Goal: Information Seeking & Learning: Learn about a topic

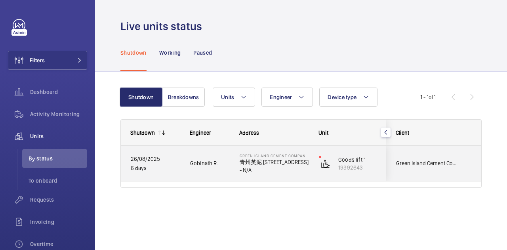
click at [330, 151] on div "Goods lift 1 19392643" at bounding box center [347, 164] width 76 height 36
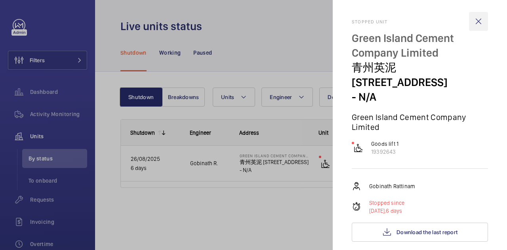
click at [477, 16] on wm-front-icon-button at bounding box center [478, 21] width 19 height 19
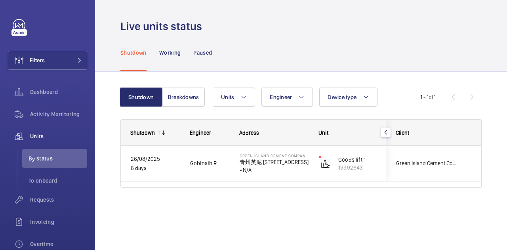
click at [474, 17] on div at bounding box center [253, 125] width 507 height 250
click at [280, 22] on div "Live units status" at bounding box center [300, 26] width 361 height 15
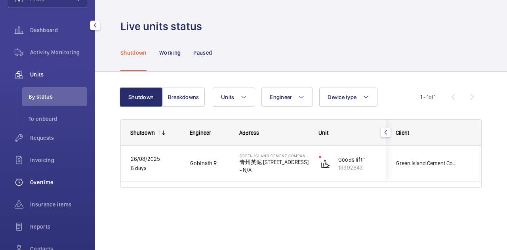
scroll to position [79, 0]
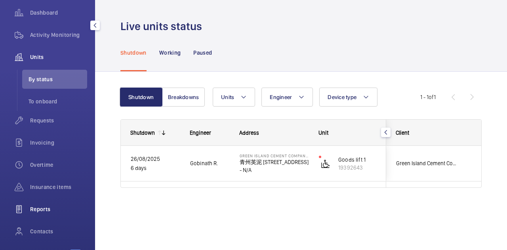
click at [46, 210] on span "Reports" at bounding box center [58, 209] width 57 height 8
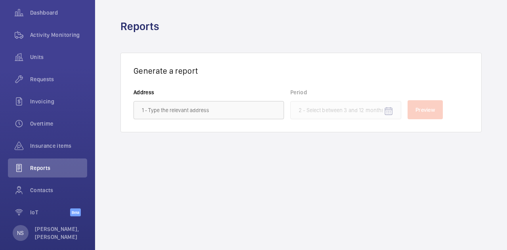
click at [164, 101] on wm-front-autocomplete-dropdown-select "Address" at bounding box center [208, 103] width 151 height 31
click at [164, 105] on input "text" at bounding box center [208, 110] width 151 height 18
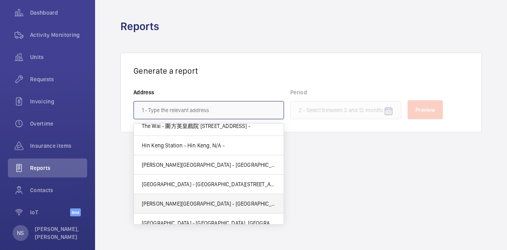
scroll to position [250, 0]
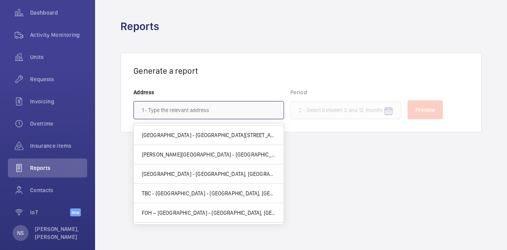
click at [174, 109] on input "text" at bounding box center [208, 110] width 151 height 18
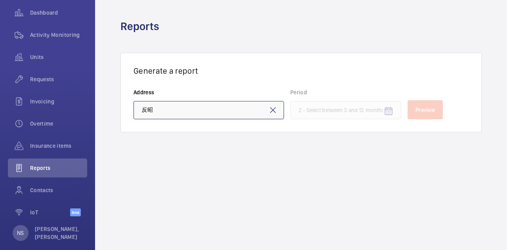
type input "反"
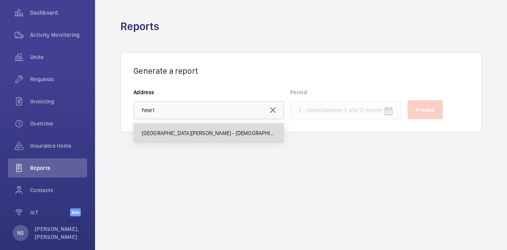
click at [189, 132] on span "[GEOGRAPHIC_DATA][PERSON_NAME] - [DEMOGRAPHIC_DATA][GEOGRAPHIC_DATA], N/A -" at bounding box center [209, 133] width 134 height 8
type input "[GEOGRAPHIC_DATA][PERSON_NAME] - [DEMOGRAPHIC_DATA][GEOGRAPHIC_DATA], N/A -"
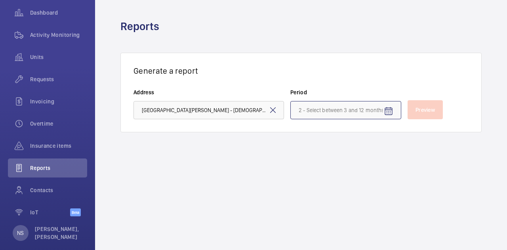
click at [345, 118] on input at bounding box center [345, 110] width 111 height 18
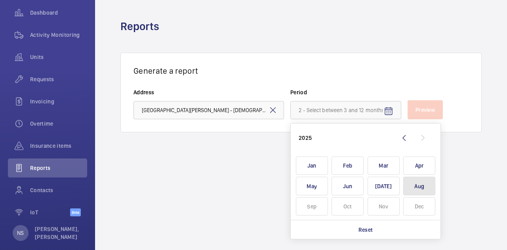
click at [413, 191] on span "Aug" at bounding box center [419, 186] width 32 height 19
click at [413, 180] on span "Aug" at bounding box center [419, 186] width 32 height 19
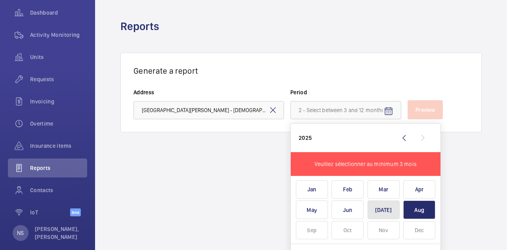
click at [387, 206] on span "[DATE]" at bounding box center [384, 209] width 32 height 19
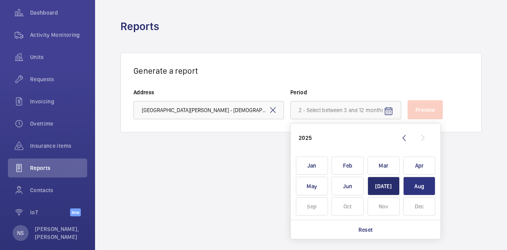
click at [413, 179] on span "Aug" at bounding box center [419, 186] width 32 height 19
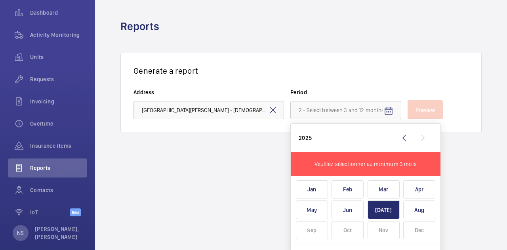
drag, startPoint x: 451, startPoint y: 186, endPoint x: 204, endPoint y: 173, distance: 246.7
click at [451, 184] on wm-front-admin-reports "Reports Generate a report Address [GEOGRAPHIC_DATA][PERSON_NAME] - [DEMOGRAPHIC…" at bounding box center [301, 125] width 412 height 250
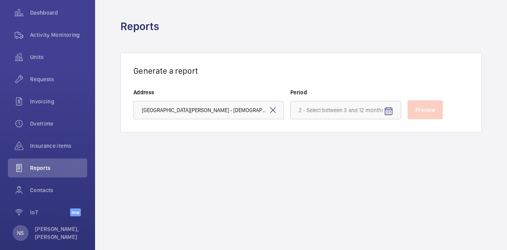
drag, startPoint x: 178, startPoint y: 194, endPoint x: 202, endPoint y: 201, distance: 24.7
click at [183, 195] on wm-front-admin-reports "Reports Generate a report Address [GEOGRAPHIC_DATA][PERSON_NAME] - [DEMOGRAPHIC…" at bounding box center [301, 125] width 412 height 250
click at [292, 177] on wm-front-admin-reports "Reports Generate a report Address [GEOGRAPHIC_DATA][PERSON_NAME] - [DEMOGRAPHIC…" at bounding box center [301, 125] width 412 height 250
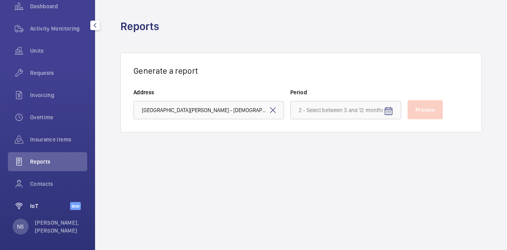
scroll to position [89, 0]
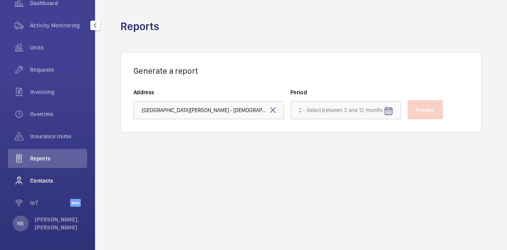
click at [36, 174] on div "Contacts" at bounding box center [47, 180] width 79 height 19
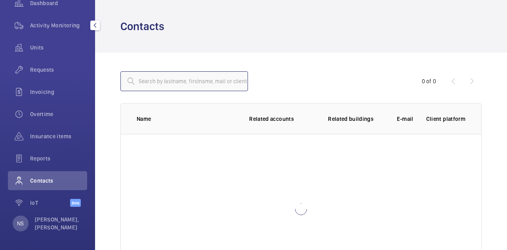
click at [191, 73] on input "text" at bounding box center [184, 81] width 128 height 20
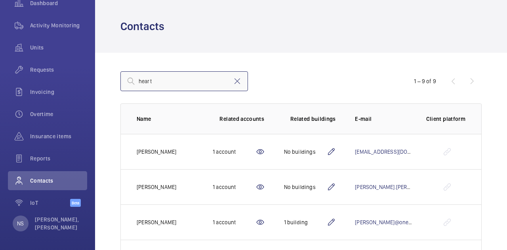
type input "heart"
click at [32, 55] on div "Units" at bounding box center [47, 47] width 79 height 19
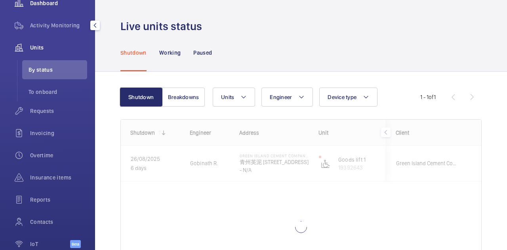
click at [46, 6] on span "Dashboard" at bounding box center [58, 3] width 57 height 8
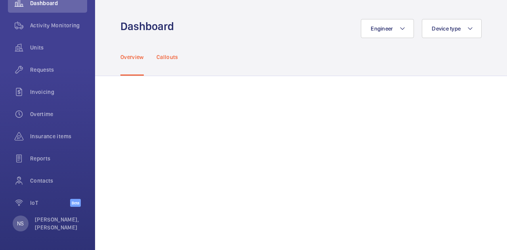
click at [163, 55] on p "Callouts" at bounding box center [167, 57] width 22 height 8
click at [122, 58] on p "Overview" at bounding box center [131, 57] width 23 height 8
click at [388, 29] on button "Engineer" at bounding box center [387, 28] width 53 height 19
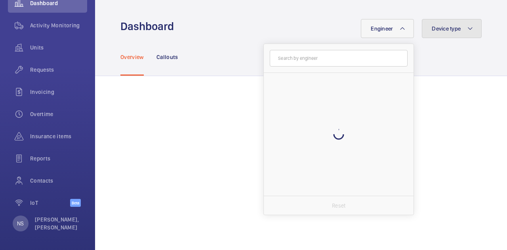
click at [446, 30] on span "Device type" at bounding box center [446, 28] width 29 height 6
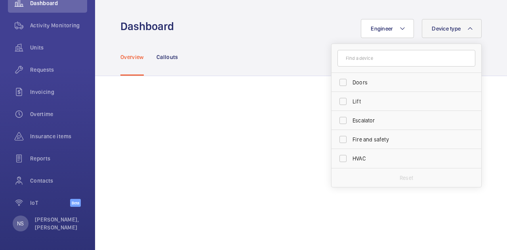
click at [196, 48] on div "Overview Callouts" at bounding box center [300, 57] width 361 height 38
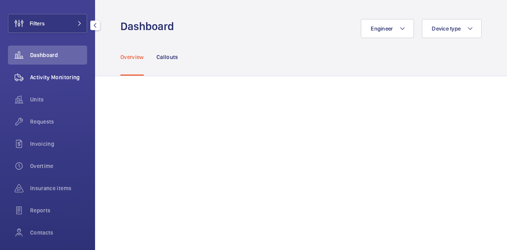
scroll to position [40, 0]
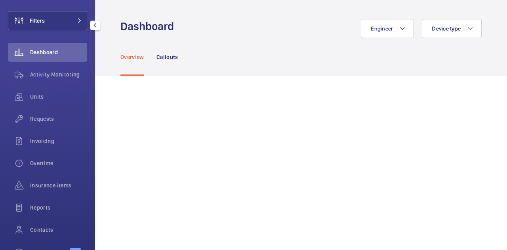
drag, startPoint x: 44, startPoint y: 32, endPoint x: 48, endPoint y: 13, distance: 19.3
click at [44, 31] on div "Filters Dashboard Activity Monitoring Units Requests Invoicing Overtime Insuran…" at bounding box center [47, 121] width 79 height 285
click at [48, 13] on button "Filters" at bounding box center [47, 20] width 79 height 19
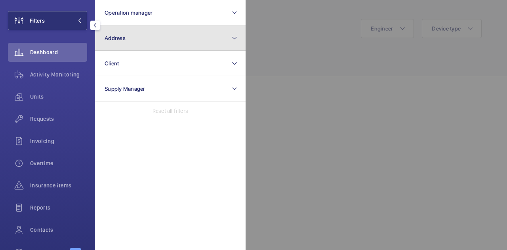
click at [134, 41] on button "Address" at bounding box center [170, 37] width 151 height 25
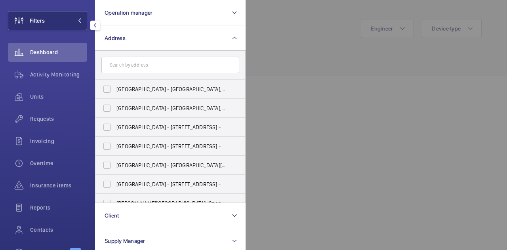
click at [159, 70] on input "text" at bounding box center [170, 65] width 138 height 17
click at [181, 140] on label "[GEOGRAPHIC_DATA] - [STREET_ADDRESS] -" at bounding box center [164, 146] width 138 height 19
click at [115, 140] on input "[GEOGRAPHIC_DATA] - [STREET_ADDRESS] -" at bounding box center [107, 146] width 16 height 16
checkbox input "true"
click at [371, 113] on div at bounding box center [499, 125] width 507 height 250
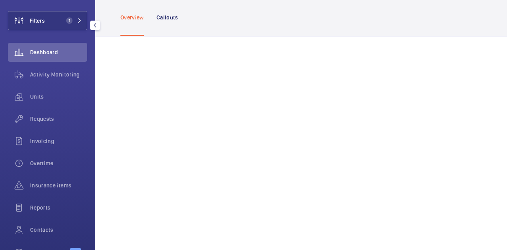
scroll to position [79, 0]
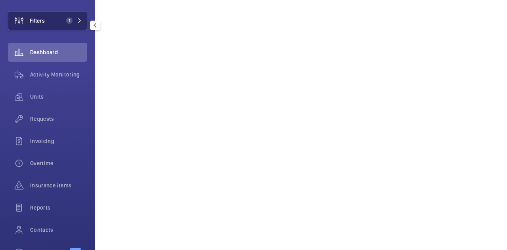
click at [51, 16] on button "Filters 1" at bounding box center [47, 20] width 79 height 19
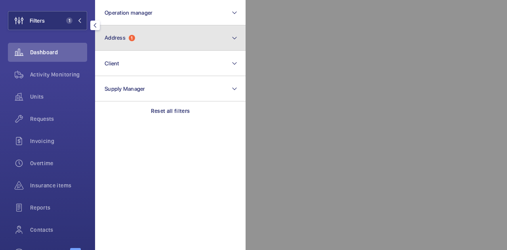
click at [135, 41] on span "Address 1" at bounding box center [120, 37] width 30 height 7
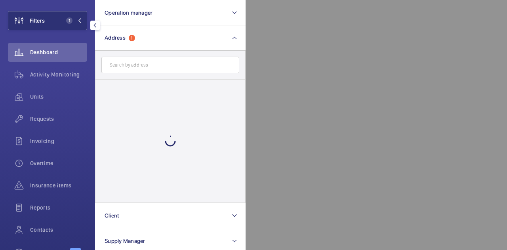
click at [152, 68] on input "text" at bounding box center [170, 65] width 138 height 17
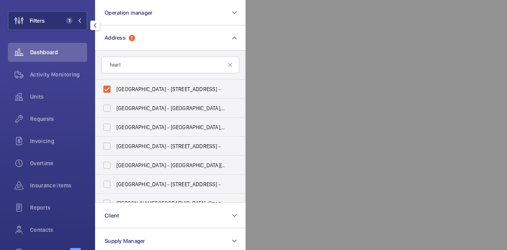
type input "heart"
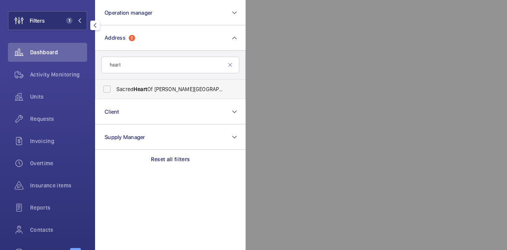
click at [151, 87] on span "[GEOGRAPHIC_DATA][PERSON_NAME] - [DEMOGRAPHIC_DATA][GEOGRAPHIC_DATA], N/A -" at bounding box center [170, 89] width 109 height 8
click at [115, 87] on input "[GEOGRAPHIC_DATA][PERSON_NAME] - [DEMOGRAPHIC_DATA][GEOGRAPHIC_DATA], N/A -" at bounding box center [107, 89] width 16 height 16
checkbox input "true"
click at [325, 29] on div at bounding box center [499, 125] width 507 height 250
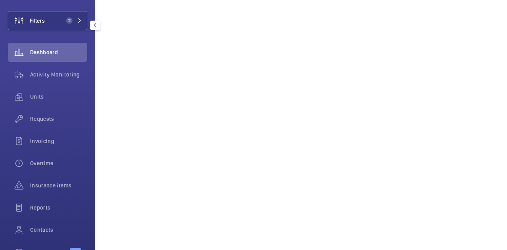
scroll to position [1242, 0]
